Goal: Transaction & Acquisition: Purchase product/service

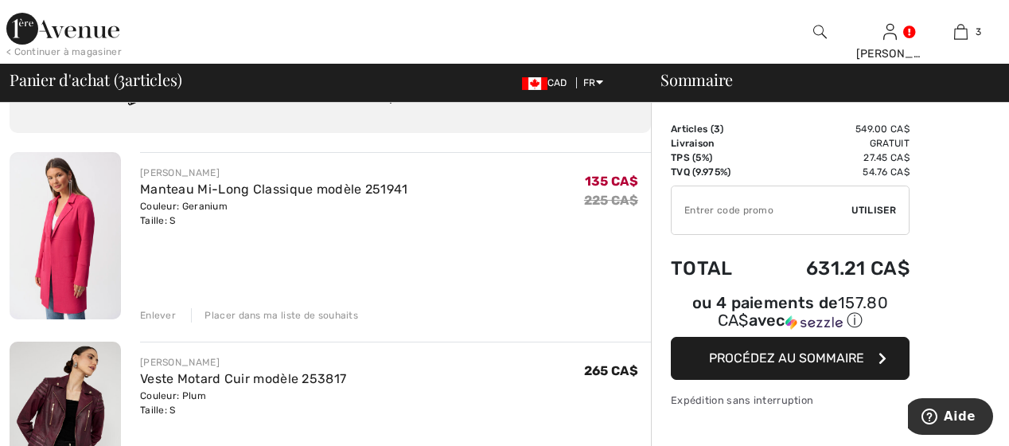
scroll to position [159, 0]
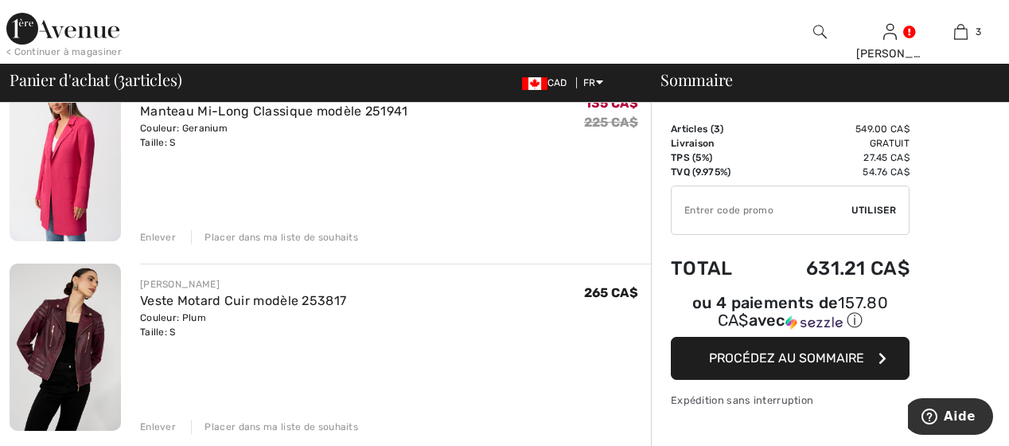
click at [711, 207] on input "TEXT" at bounding box center [762, 210] width 180 height 48
type input "EXTRA20"
click at [885, 205] on span "Utiliser" at bounding box center [874, 210] width 45 height 14
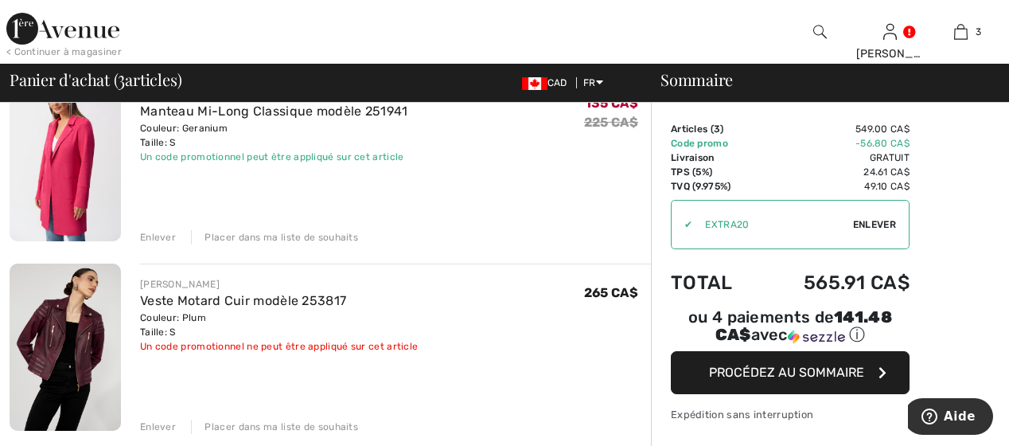
scroll to position [80, 0]
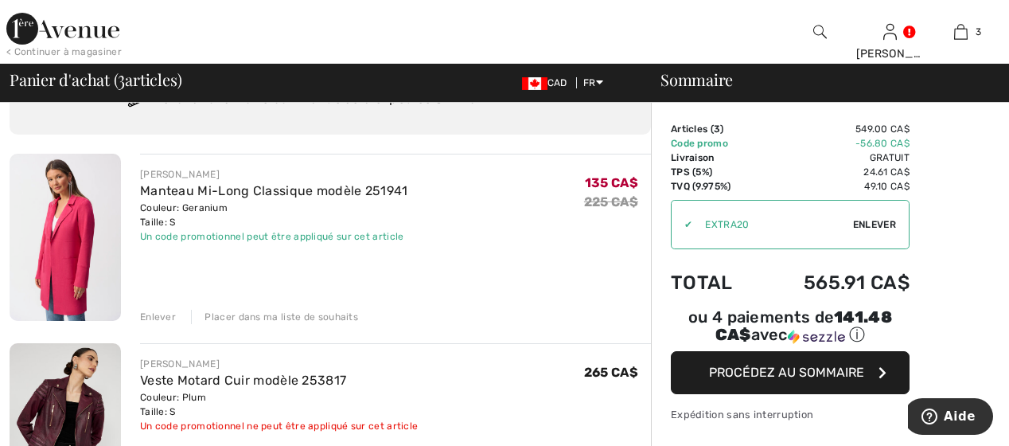
click at [156, 312] on div "Enlever" at bounding box center [158, 317] width 36 height 14
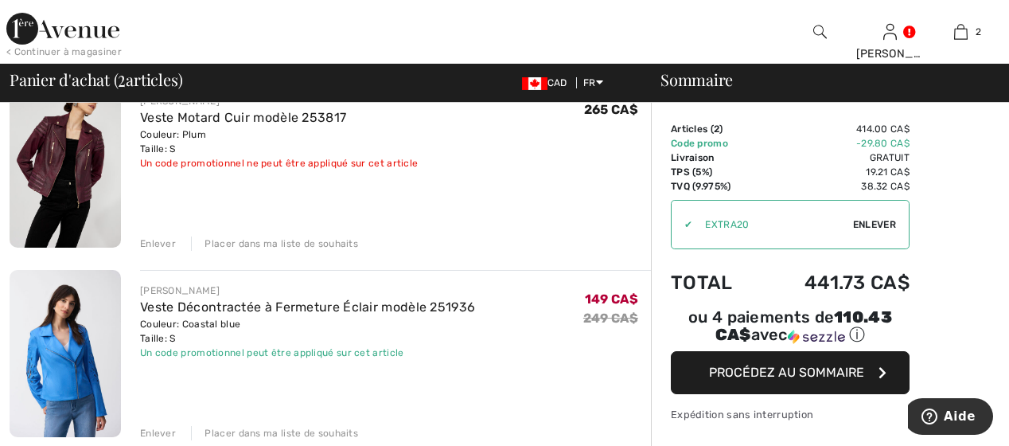
scroll to position [159, 0]
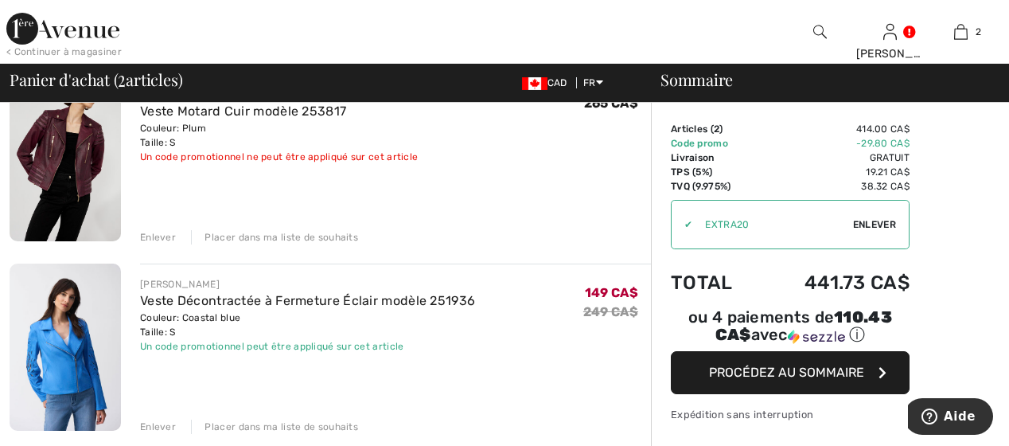
click at [153, 230] on div "Enlever" at bounding box center [158, 237] width 36 height 14
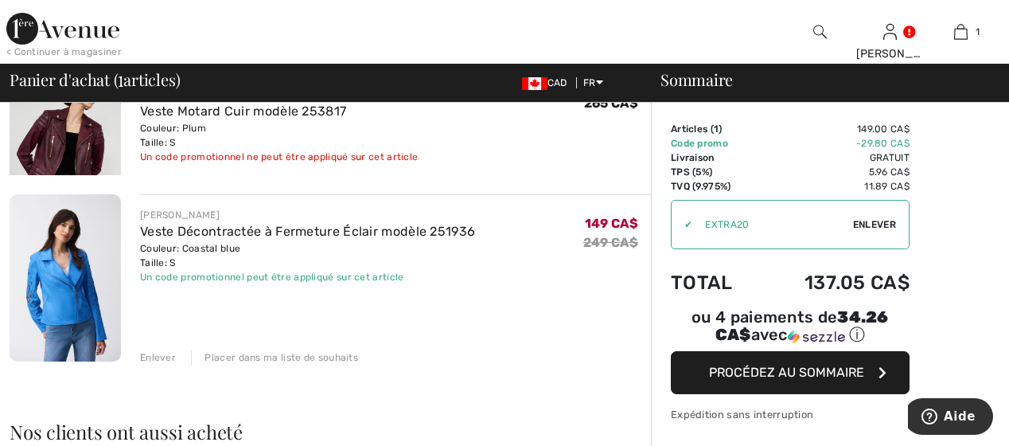
scroll to position [138, 0]
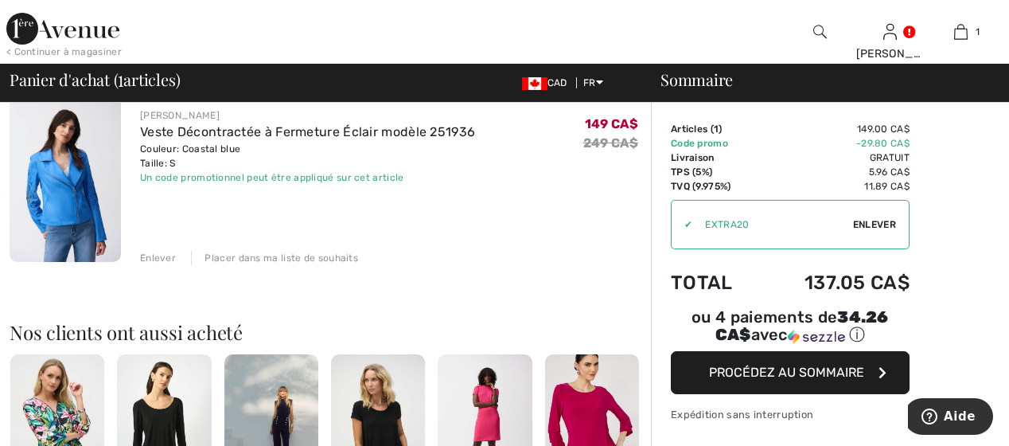
click at [58, 200] on img at bounding box center [65, 178] width 111 height 167
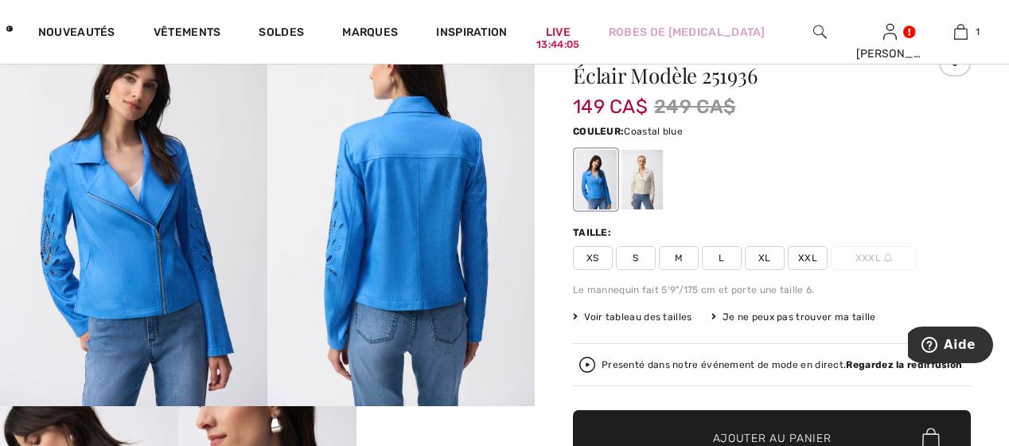
scroll to position [159, 0]
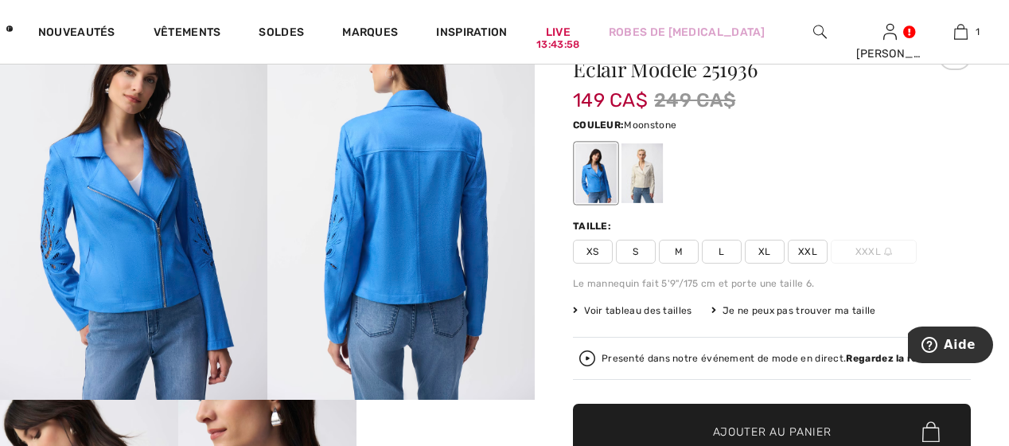
click at [643, 183] on div at bounding box center [642, 173] width 41 height 60
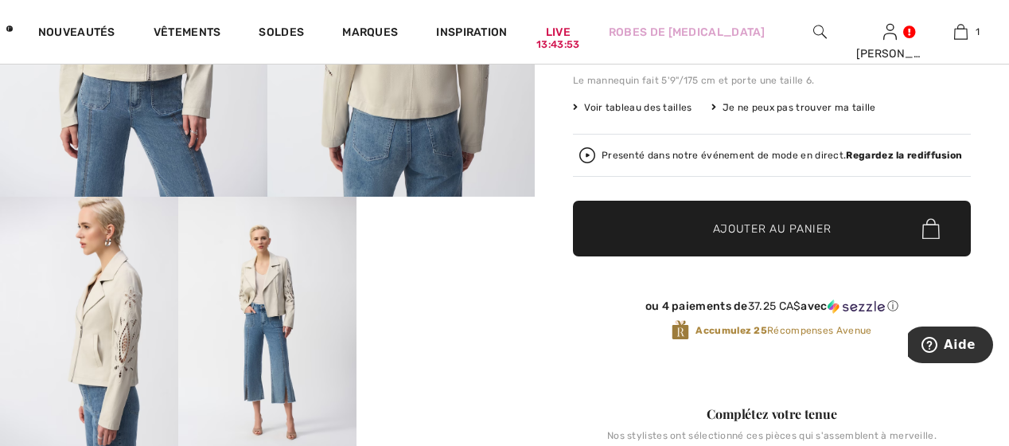
scroll to position [398, 0]
